Goal: Navigation & Orientation: Go to known website

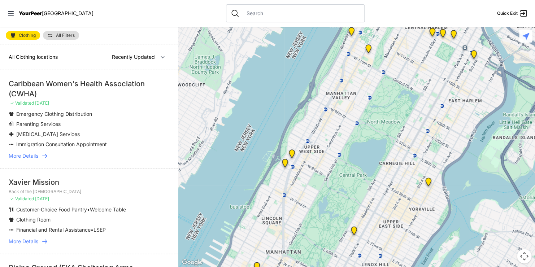
click at [222, 61] on div at bounding box center [356, 147] width 356 height 240
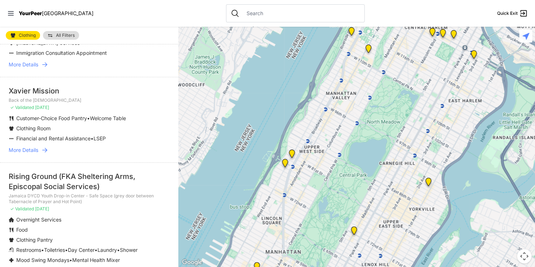
scroll to position [106, 0]
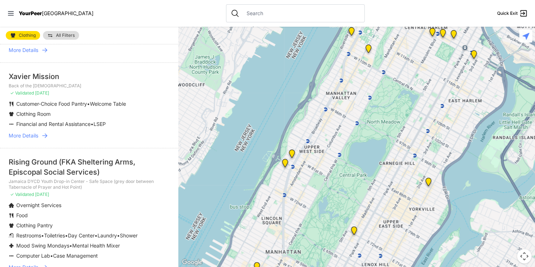
click at [179, 263] on div at bounding box center [356, 147] width 356 height 240
click at [310, 245] on div at bounding box center [356, 147] width 356 height 240
click at [386, 229] on div at bounding box center [356, 147] width 356 height 240
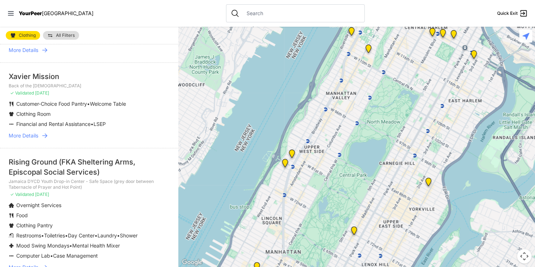
click at [386, 229] on div at bounding box center [356, 147] width 356 height 240
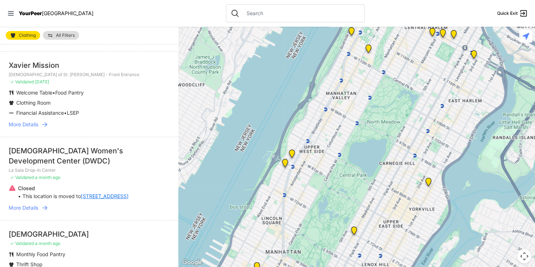
scroll to position [594, 0]
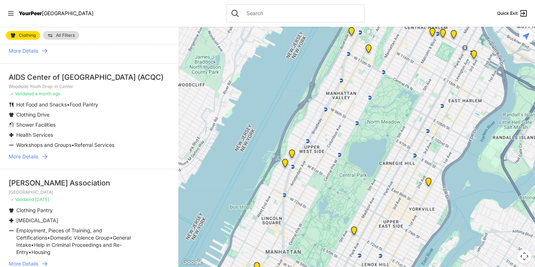
click at [184, 261] on img "Open this area in Google Maps (opens a new window)" at bounding box center [192, 262] width 24 height 9
